Goal: Transaction & Acquisition: Purchase product/service

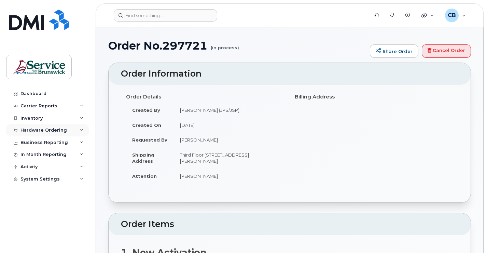
click at [50, 128] on div "Hardware Ordering" at bounding box center [43, 129] width 46 height 5
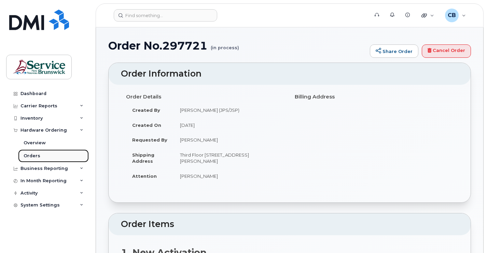
click at [31, 155] on div "Orders" at bounding box center [32, 156] width 17 height 6
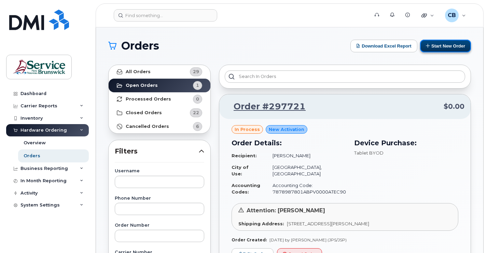
click at [442, 48] on button "Start New Order" at bounding box center [445, 46] width 51 height 13
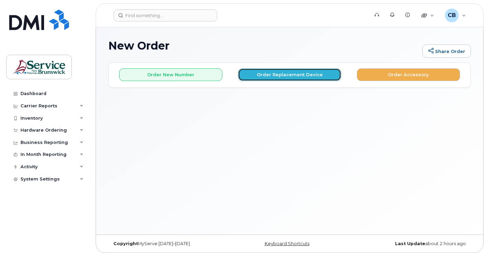
click at [285, 79] on button "Order Replacement Device" at bounding box center [289, 74] width 103 height 13
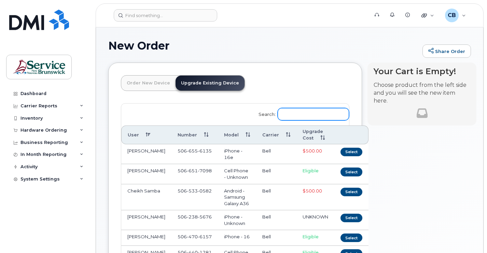
click at [293, 115] on input "Search:" at bounding box center [313, 114] width 71 height 12
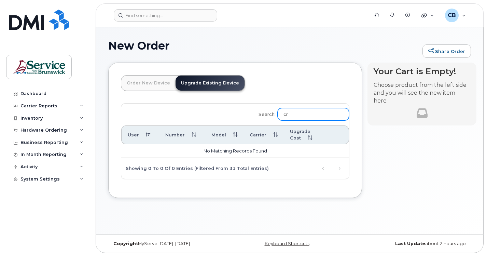
type input "c"
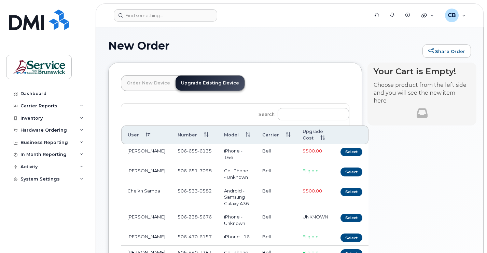
click at [144, 86] on link "Order New Device" at bounding box center [148, 82] width 54 height 15
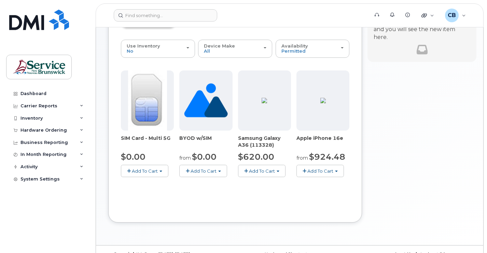
scroll to position [78, 0]
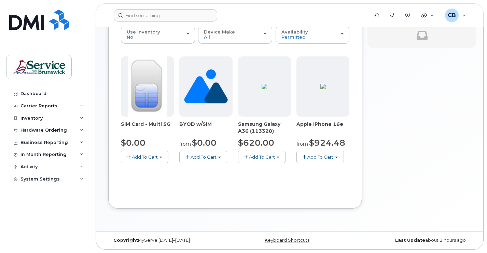
click at [318, 160] on button "Add To Cart" at bounding box center [320, 157] width 47 height 12
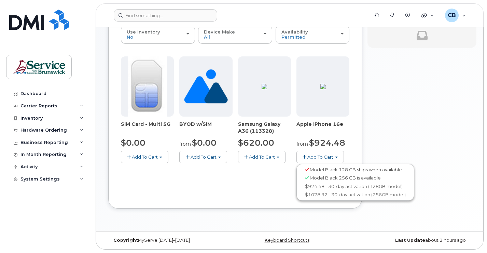
click at [322, 171] on span "Model Black 128 GB ships when available" at bounding box center [356, 169] width 92 height 5
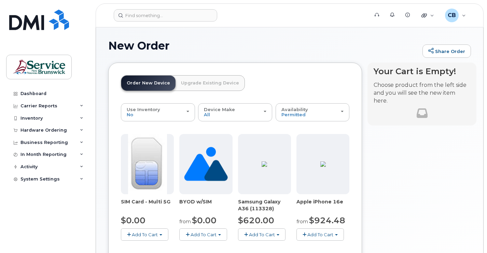
scroll to position [34, 0]
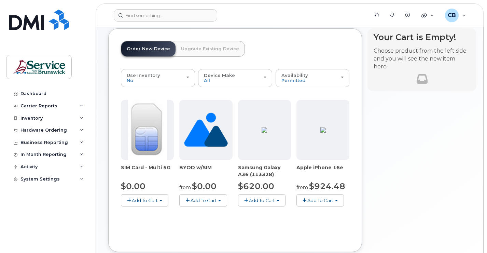
click at [330, 199] on span "Add To Cart" at bounding box center [320, 199] width 26 height 5
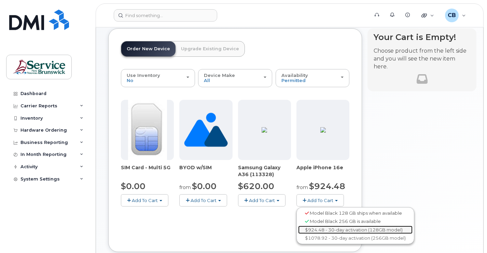
click at [327, 229] on link "$924.48 - 30-day activation (128GB model)" at bounding box center [355, 229] width 114 height 9
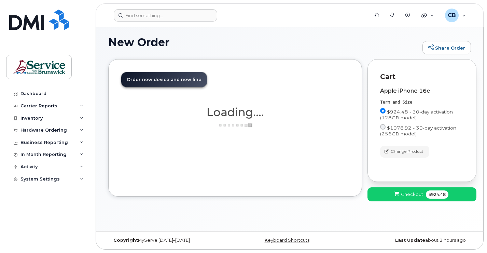
scroll to position [3, 0]
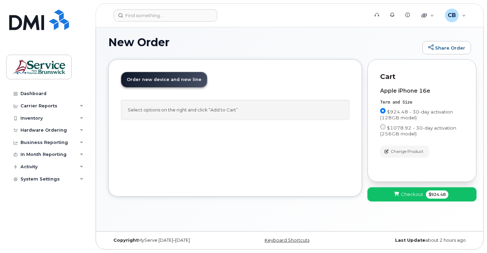
click at [418, 198] on button "Checkout $924.48" at bounding box center [422, 194] width 109 height 14
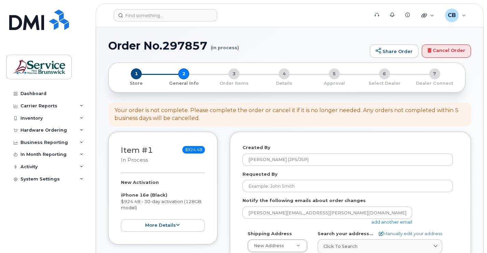
select select
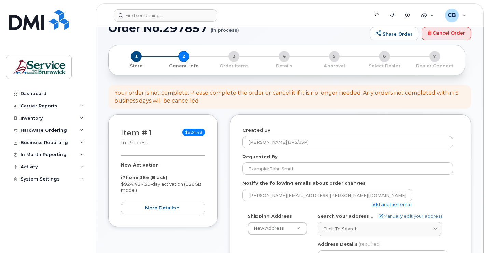
scroll to position [34, 0]
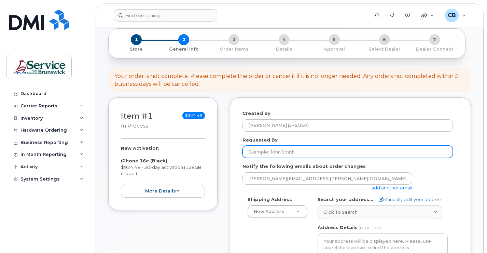
click at [293, 151] on input "Requested By" at bounding box center [348, 152] width 210 height 12
type input "J"
click at [249, 152] on input "Requested By" at bounding box center [348, 152] width 210 height 12
paste input "Karine St-Coeur"
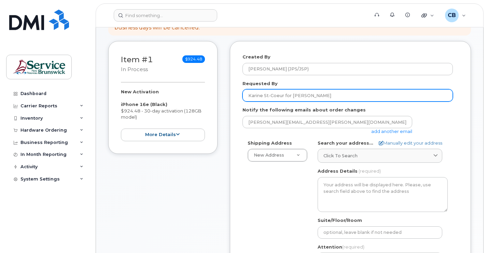
scroll to position [102, 0]
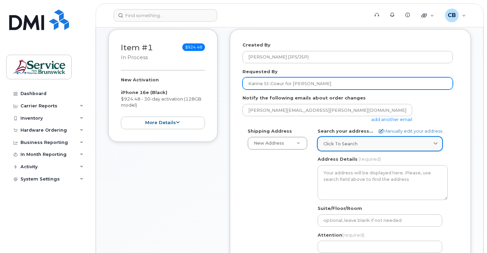
type input "Karine St-Coeur for [PERSON_NAME]"
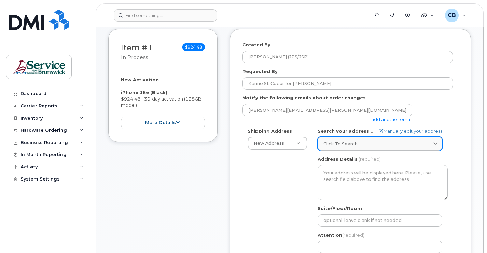
click at [436, 144] on icon at bounding box center [435, 143] width 4 height 4
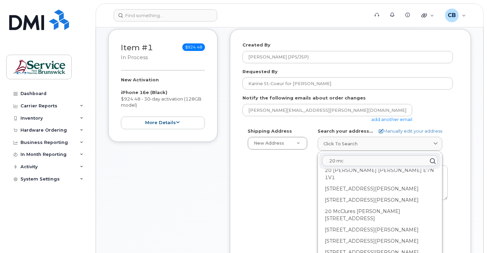
scroll to position [410, 0]
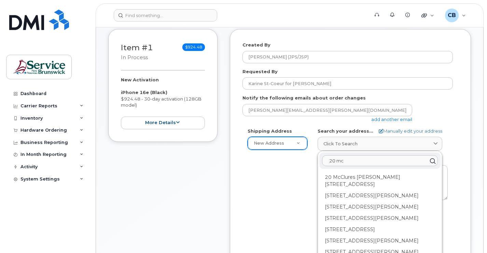
type input "20 mc"
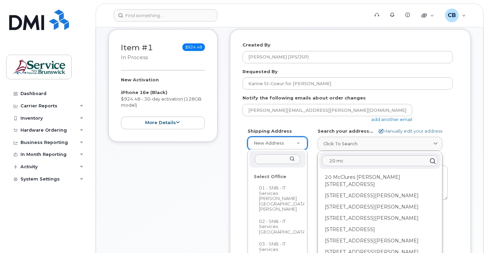
scroll to position [34, 0]
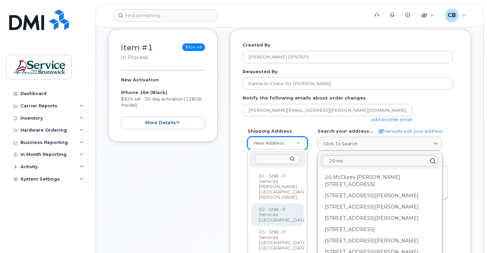
select select
type textarea "[STREET_ADDRESS][PERSON_NAME]"
type input "Solomon Standring"
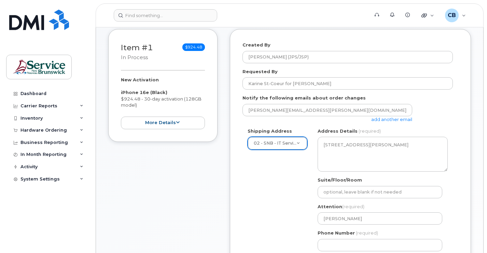
scroll to position [137, 0]
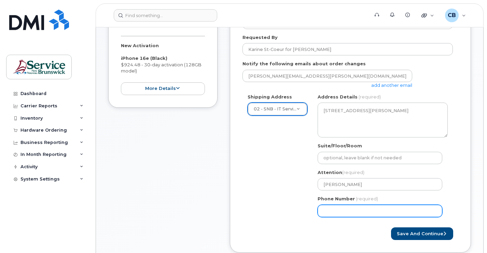
click at [340, 214] on input "Phone Number" at bounding box center [380, 211] width 125 height 12
type input "5064444461"
type input "Fredericton"
select select
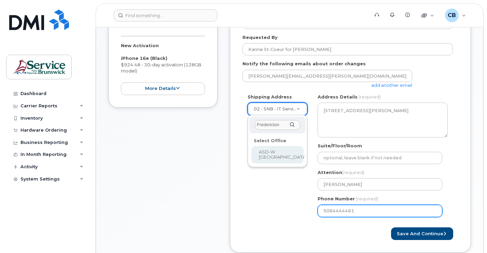
drag, startPoint x: 285, startPoint y: 126, endPoint x: 230, endPoint y: 126, distance: 55.0
click at [230, 126] on body "Support Alerts Knowledge Base Quicklinks Suspend / Cancel Device Change SIM Car…" at bounding box center [243, 158] width 487 height 591
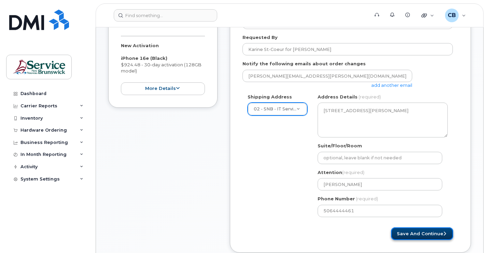
click at [426, 236] on button "Save and Continue" at bounding box center [422, 233] width 62 height 13
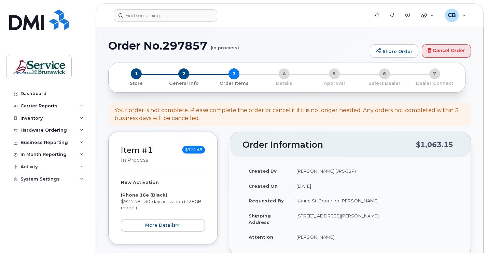
select select
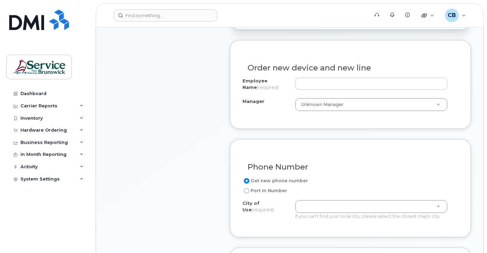
scroll to position [239, 0]
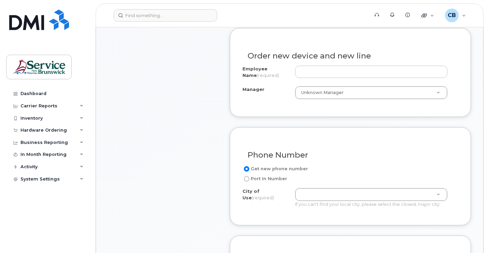
click at [246, 180] on input "Port In Number" at bounding box center [246, 178] width 5 height 5
radio input "true"
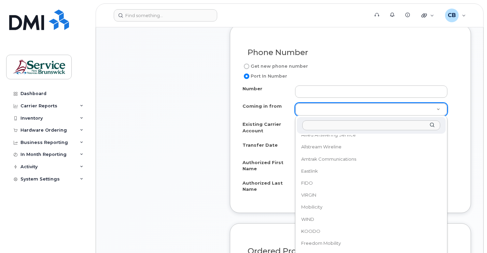
scroll to position [137, 0]
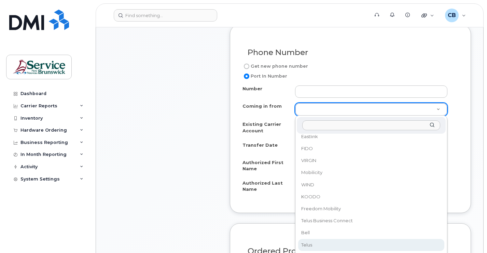
select select "Telus"
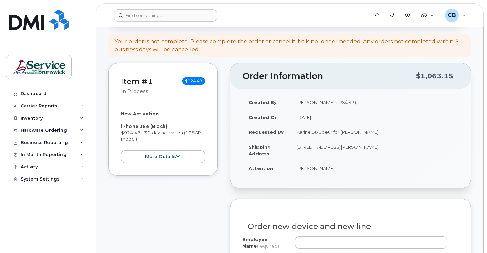
scroll to position [0, 0]
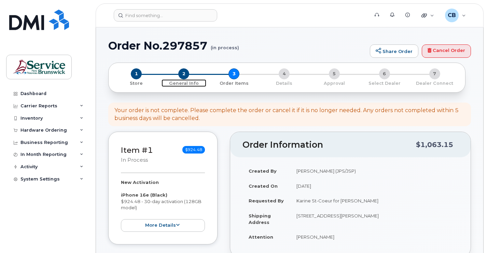
click at [186, 74] on span "2" at bounding box center [183, 73] width 11 height 11
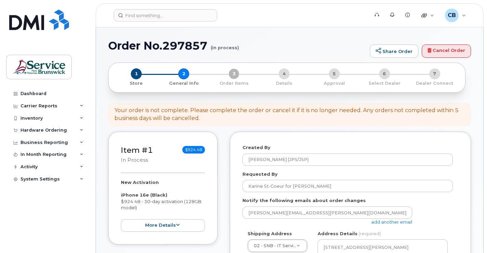
select select
click at [137, 75] on span "1" at bounding box center [136, 73] width 11 height 11
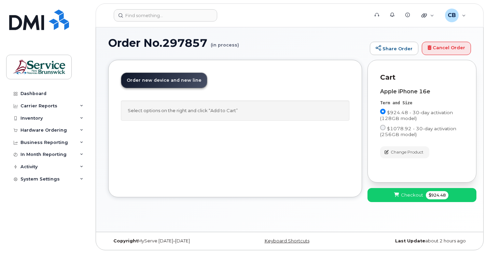
scroll to position [3, 0]
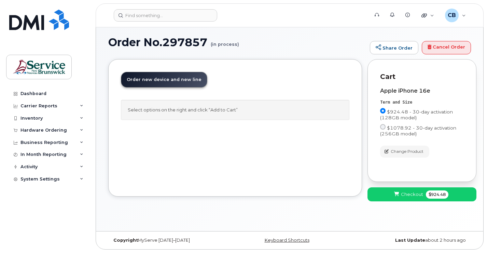
click at [149, 80] on span "Order new device and new line" at bounding box center [164, 79] width 75 height 5
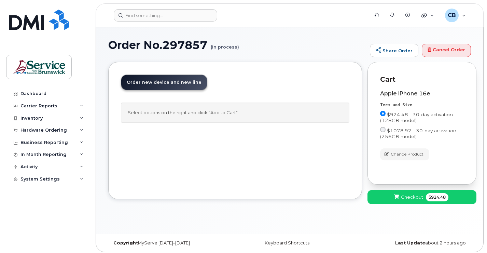
scroll to position [0, 0]
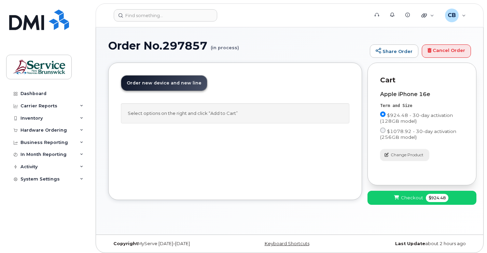
click at [396, 155] on span "Change Product" at bounding box center [407, 155] width 33 height 6
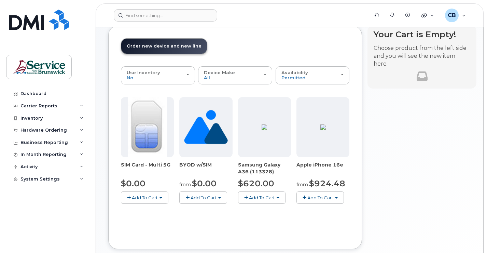
scroll to position [78, 0]
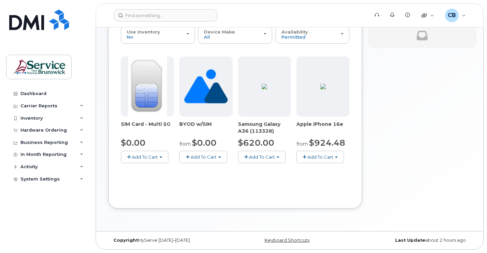
click at [334, 159] on button "Add To Cart" at bounding box center [320, 157] width 47 height 12
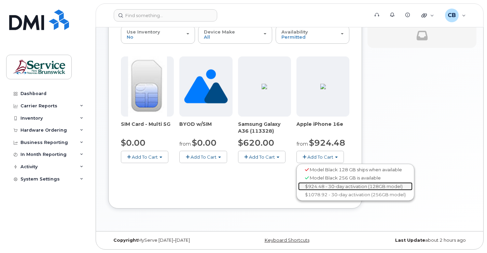
click at [318, 188] on link "$924.48 - 30-day activation (128GB model)" at bounding box center [355, 186] width 114 height 9
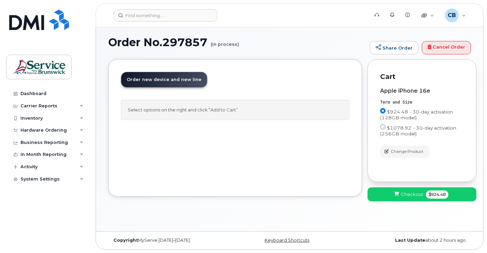
click at [217, 108] on div "Select options on the right and click “Add to Cart”" at bounding box center [235, 110] width 229 height 20
drag, startPoint x: 232, startPoint y: 108, endPoint x: 196, endPoint y: 109, distance: 35.5
click at [196, 109] on div "Select options on the right and click “Add to Cart”" at bounding box center [235, 110] width 229 height 20
drag, startPoint x: 196, startPoint y: 109, endPoint x: 233, endPoint y: 111, distance: 37.3
click at [225, 111] on div "Select options on the right and click “Add to Cart”" at bounding box center [235, 110] width 229 height 20
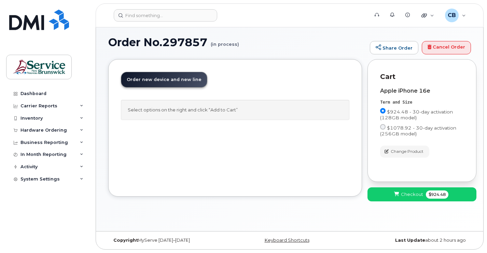
click at [249, 111] on div "Select options on the right and click “Add to Cart”" at bounding box center [235, 110] width 229 height 20
click at [411, 197] on span "Checkout" at bounding box center [412, 194] width 22 height 6
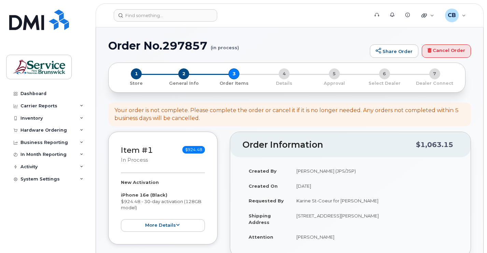
select select
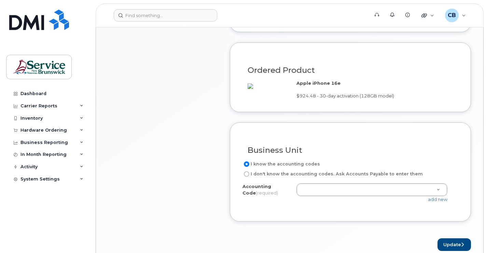
scroll to position [444, 0]
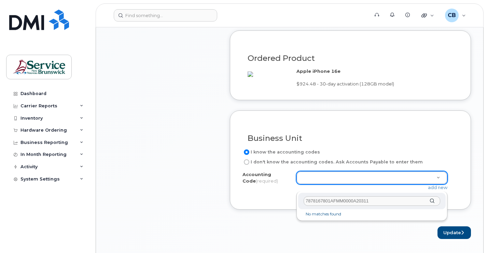
type input "7878167801AFMM0000A20311"
click at [432, 201] on div "7878167801AFMM0000A20311" at bounding box center [372, 201] width 148 height 17
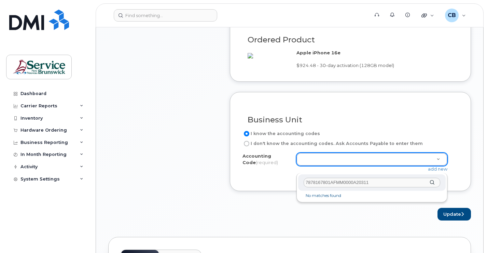
scroll to position [478, 0]
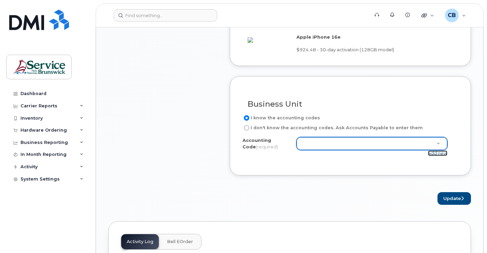
click at [440, 156] on link "add new" at bounding box center [437, 152] width 19 height 5
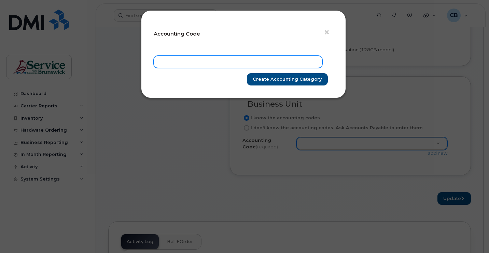
click at [205, 65] on input "text" at bounding box center [238, 62] width 169 height 12
paste input "7878167801AFMM0000A20311"
type input "7878167801AFMM0000A20311"
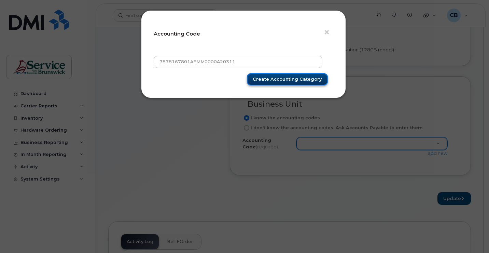
click at [284, 81] on input "Create Accounting category" at bounding box center [287, 79] width 81 height 13
type input "Create Accounting category"
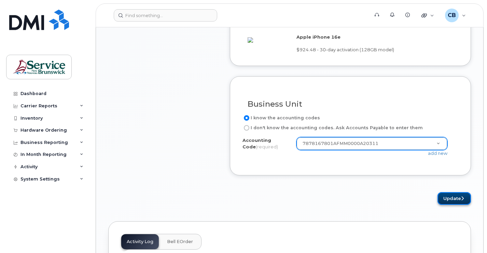
click at [449, 205] on button "Update" at bounding box center [454, 198] width 33 height 13
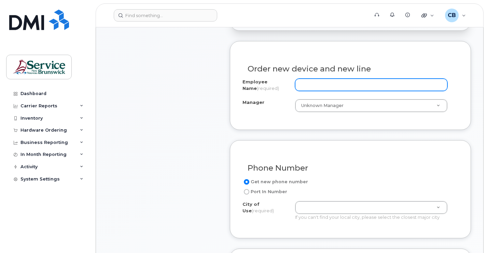
scroll to position [134, 0]
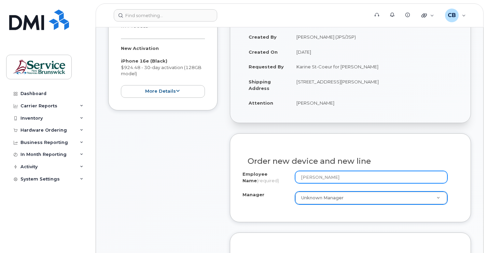
type input "[PERSON_NAME]"
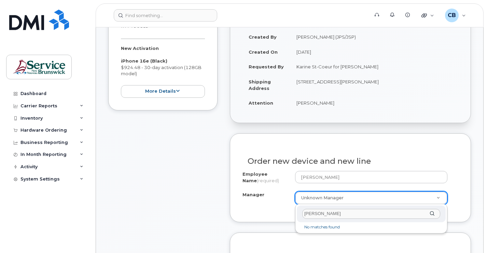
type input "[PERSON_NAME]"
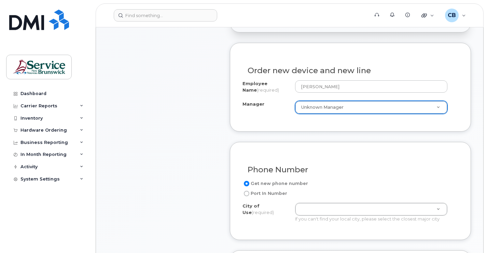
scroll to position [236, 0]
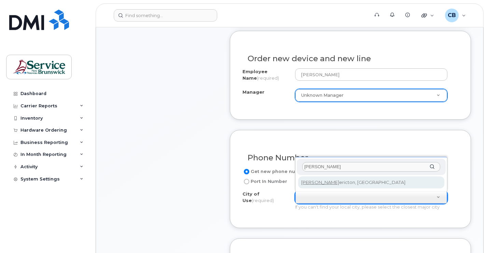
type input "[PERSON_NAME]"
type input "1578"
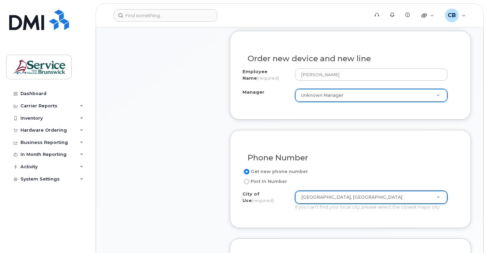
click at [247, 182] on input "Port In Number" at bounding box center [246, 181] width 5 height 5
radio input "true"
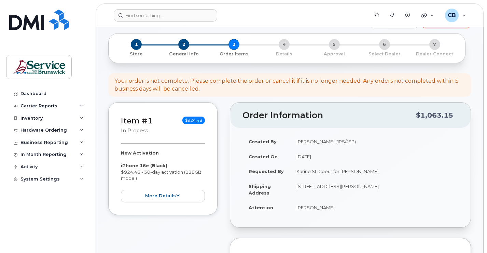
scroll to position [0, 0]
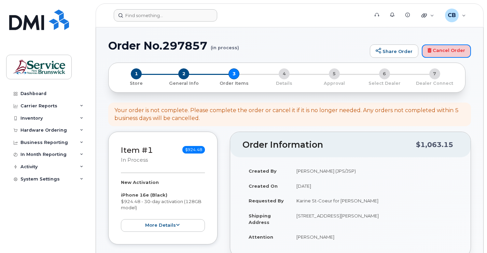
drag, startPoint x: 452, startPoint y: 52, endPoint x: 275, endPoint y: 19, distance: 179.6
click at [452, 52] on link "Cancel Order" at bounding box center [446, 51] width 49 height 14
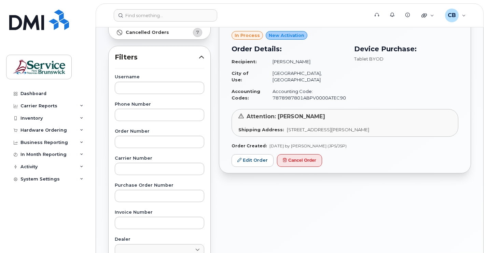
scroll to position [68, 0]
